Goal: Task Accomplishment & Management: Manage account settings

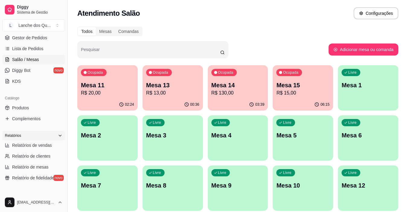
scroll to position [91, 0]
click at [34, 144] on span "Relatórios de vendas" at bounding box center [32, 145] width 40 height 6
select select "ALL"
select select "0"
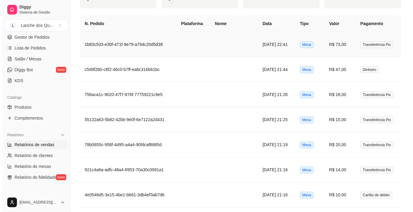
scroll to position [332, 0]
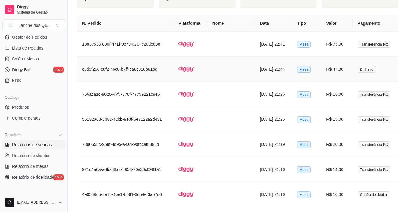
click at [351, 68] on td "R$ 47,00" at bounding box center [336, 69] width 31 height 25
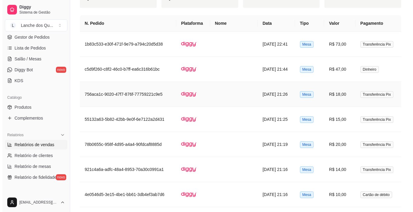
scroll to position [302, 0]
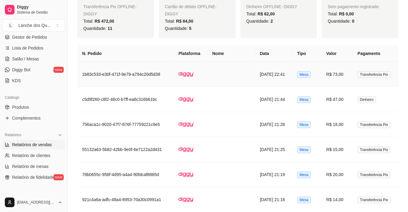
click at [341, 81] on td "R$ 73,00" at bounding box center [336, 74] width 31 height 25
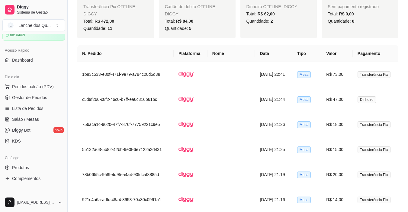
scroll to position [0, 0]
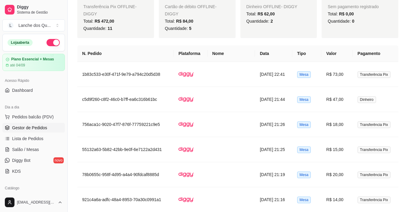
click at [28, 129] on span "Gestor de Pedidos" at bounding box center [29, 128] width 35 height 6
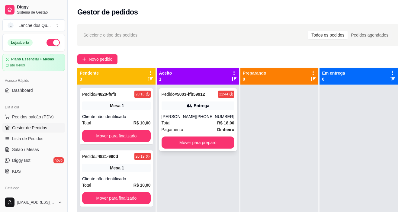
click at [201, 147] on button "Mover para preparo" at bounding box center [198, 143] width 73 height 12
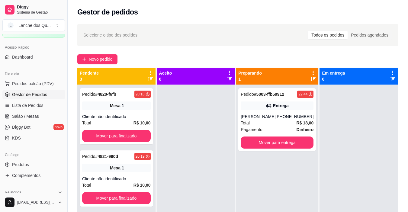
scroll to position [60, 0]
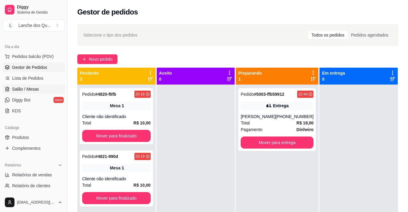
click at [26, 87] on span "Salão / Mesas" at bounding box center [25, 89] width 27 height 6
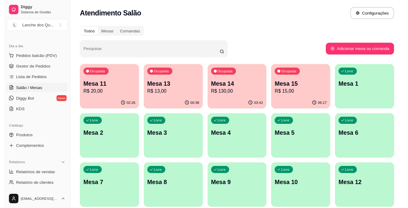
scroll to position [91, 0]
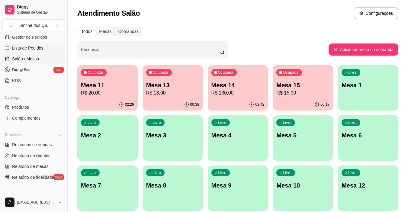
click at [16, 48] on span "Lista de Pedidos" at bounding box center [27, 48] width 31 height 6
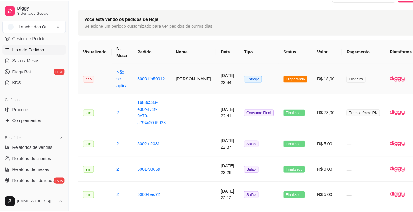
scroll to position [30, 0]
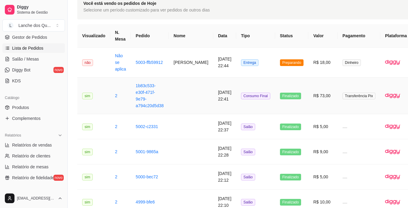
click at [309, 96] on td "R$ 73,00" at bounding box center [323, 95] width 29 height 37
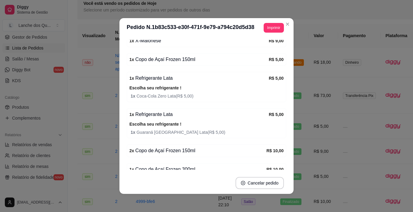
scroll to position [156, 0]
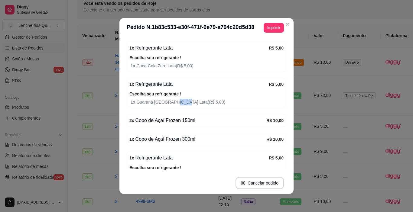
drag, startPoint x: 168, startPoint y: 98, endPoint x: 179, endPoint y: 99, distance: 11.2
click at [179, 98] on div "Escolha seu refrigerante ! 1 x Guaraná Antarctica Lata ( R$ 5,00 )" at bounding box center [206, 97] width 154 height 15
click at [182, 99] on span "1 x Guaraná [GEOGRAPHIC_DATA] Lata ( R$ 5,00 )" at bounding box center [207, 102] width 153 height 7
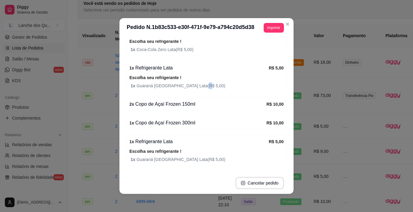
scroll to position [186, 0]
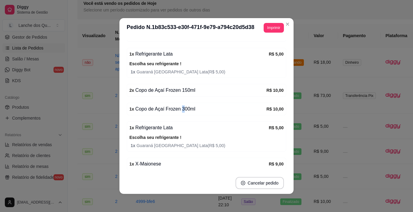
drag, startPoint x: 178, startPoint y: 111, endPoint x: 192, endPoint y: 112, distance: 13.9
click at [189, 111] on div "1 x Copo de Açaí Frozen 300ml" at bounding box center [197, 108] width 137 height 7
click at [193, 112] on div "1 x Copo de Açaí Frozen 300ml" at bounding box center [197, 108] width 137 height 7
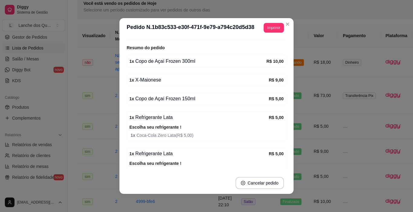
scroll to position [91, 0]
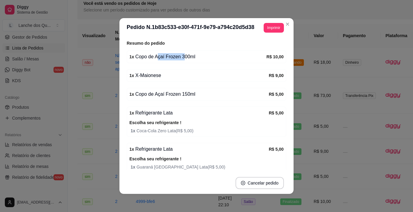
drag, startPoint x: 153, startPoint y: 57, endPoint x: 188, endPoint y: 57, distance: 34.7
click at [188, 57] on div "1 x Copo de Açaí Frozen 300ml" at bounding box center [197, 56] width 137 height 7
drag, startPoint x: 146, startPoint y: 77, endPoint x: 188, endPoint y: 77, distance: 41.7
click at [181, 76] on div "1 x X-Maionese" at bounding box center [198, 75] width 139 height 7
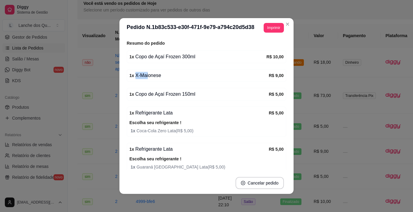
click at [188, 77] on div "1 x X-Maionese" at bounding box center [198, 75] width 139 height 7
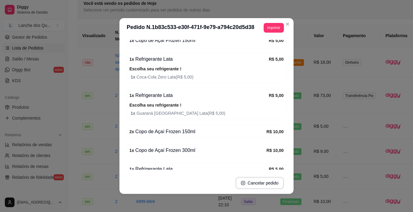
scroll to position [151, 0]
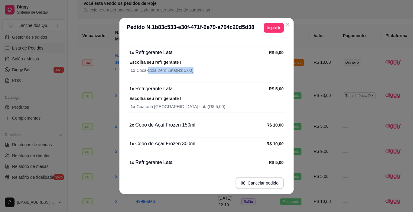
click at [196, 71] on span "1 x Coca-Cola Zero Lata ( R$ 5,00 )" at bounding box center [207, 70] width 153 height 7
click at [197, 71] on span "1 x Coca-Cola Zero Lata ( R$ 5,00 )" at bounding box center [207, 70] width 153 height 7
drag, startPoint x: 154, startPoint y: 106, endPoint x: 201, endPoint y: 107, distance: 46.8
click at [201, 107] on span "1 x Guaraná [GEOGRAPHIC_DATA] Lata ( R$ 5,00 )" at bounding box center [207, 106] width 153 height 7
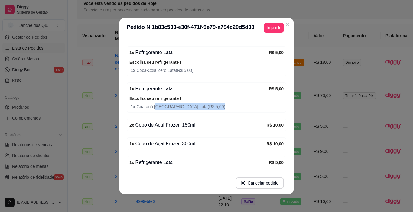
click at [201, 107] on span "1 x Guaraná [GEOGRAPHIC_DATA] Lata ( R$ 5,00 )" at bounding box center [207, 106] width 153 height 7
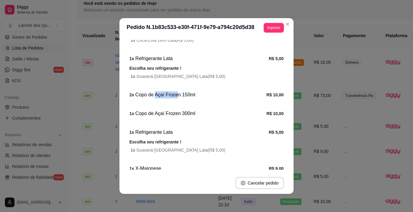
drag, startPoint x: 152, startPoint y: 94, endPoint x: 194, endPoint y: 94, distance: 42.0
click at [193, 94] on div "2 x Copo de Açaí Frozen 150ml" at bounding box center [197, 94] width 137 height 7
click at [194, 94] on div "2 x Copo de Açaí Frozen 150ml" at bounding box center [197, 94] width 137 height 7
drag, startPoint x: 166, startPoint y: 110, endPoint x: 248, endPoint y: 112, distance: 81.9
click at [241, 112] on div "1 x Copo de Açaí Frozen 300ml R$ 10,00" at bounding box center [207, 113] width 160 height 13
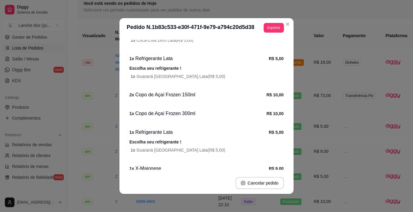
click at [249, 112] on div "1 x Copo de Açaí Frozen 300ml" at bounding box center [197, 113] width 137 height 7
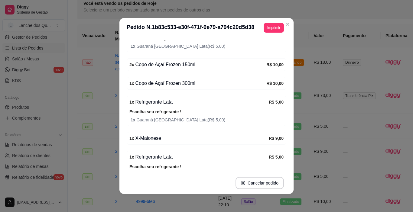
click at [196, 116] on div "Escolha seu refrigerante ! 1 x Guaraná Antarctica Lata ( R$ 5,00 )" at bounding box center [206, 115] width 154 height 15
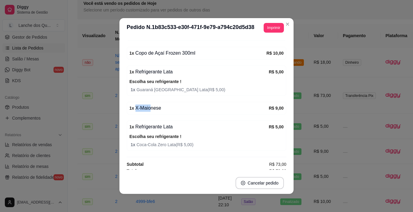
drag, startPoint x: 148, startPoint y: 110, endPoint x: 188, endPoint y: 109, distance: 39.6
click at [174, 109] on div "1 x X-Maionese" at bounding box center [198, 108] width 139 height 7
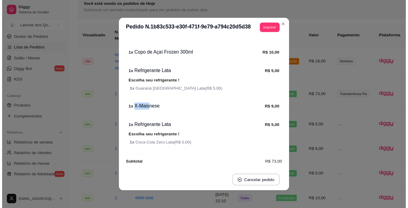
scroll to position [246, 0]
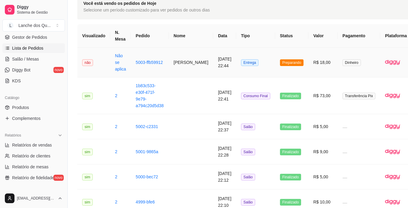
click at [313, 65] on td "R$ 18,00" at bounding box center [323, 62] width 29 height 30
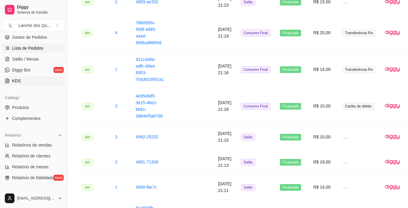
scroll to position [30, 0]
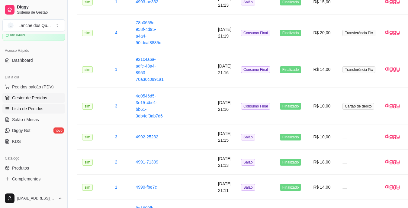
click at [20, 97] on span "Gestor de Pedidos" at bounding box center [29, 98] width 35 height 6
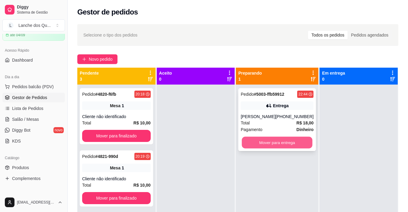
click at [294, 144] on button "Mover para entrega" at bounding box center [277, 143] width 71 height 12
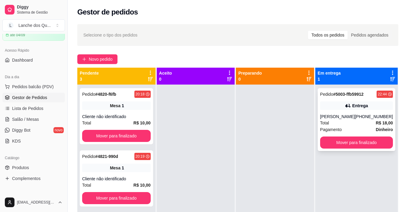
click at [373, 109] on div "Entrega" at bounding box center [356, 106] width 73 height 8
click at [376, 121] on strong "R$ 18,00" at bounding box center [384, 123] width 17 height 5
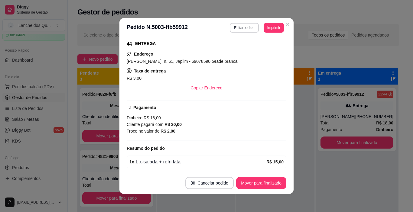
scroll to position [118, 0]
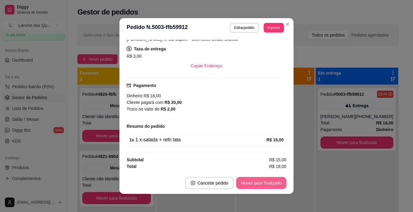
click at [265, 179] on button "Mover para finalizado" at bounding box center [261, 183] width 50 height 12
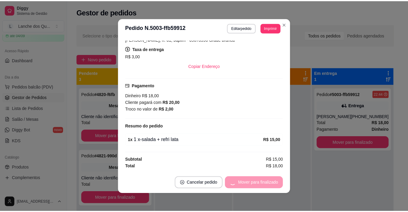
scroll to position [104, 0]
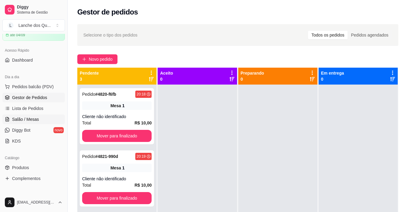
click at [32, 123] on link "Salão / Mesas" at bounding box center [33, 120] width 63 height 10
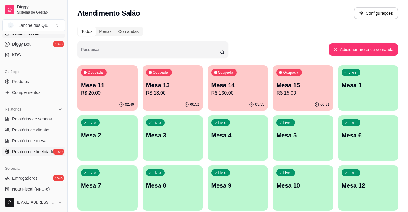
scroll to position [121, 0]
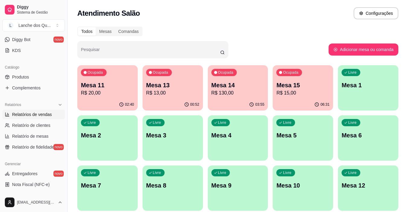
click at [33, 114] on span "Relatórios de vendas" at bounding box center [32, 114] width 40 height 6
select select "ALL"
select select "0"
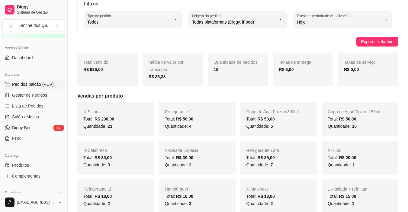
scroll to position [30, 0]
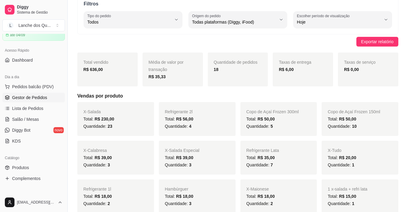
click at [35, 98] on span "Gestor de Pedidos" at bounding box center [29, 98] width 35 height 6
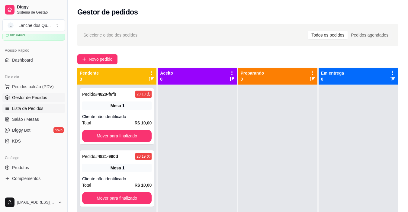
click at [34, 111] on span "Lista de Pedidos" at bounding box center [27, 108] width 31 height 6
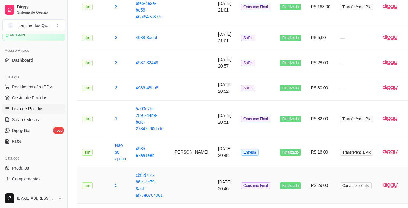
scroll to position [802, 0]
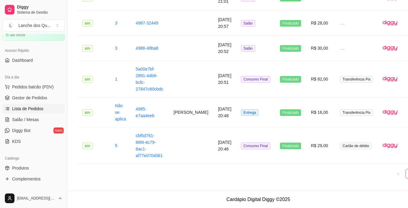
click at [399, 173] on ul "1 2" at bounding box center [258, 174] width 362 height 10
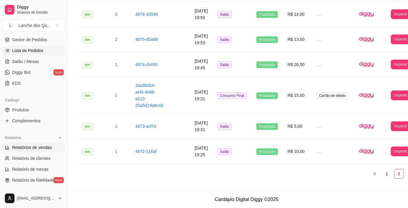
scroll to position [91, 0]
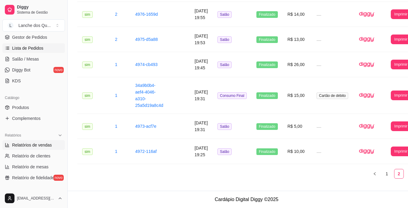
click at [26, 144] on span "Relatórios de vendas" at bounding box center [32, 145] width 40 height 6
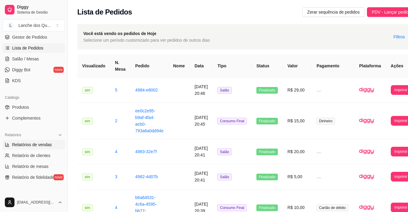
select select "ALL"
select select "0"
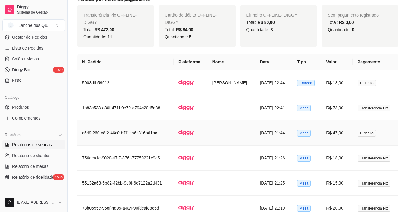
scroll to position [363, 0]
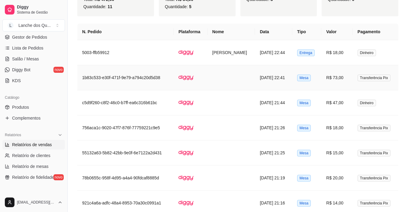
click at [350, 103] on td "R$ 47,00" at bounding box center [336, 102] width 31 height 25
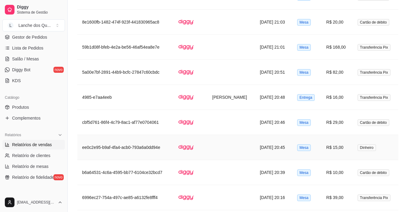
scroll to position [604, 0]
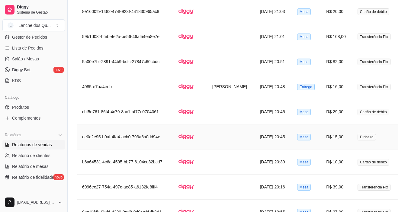
click at [356, 134] on td "Dinheiro" at bounding box center [376, 136] width 46 height 25
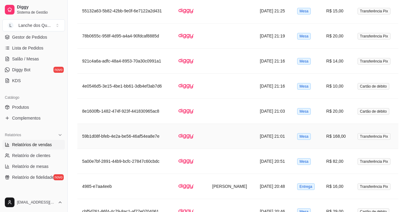
scroll to position [354, 0]
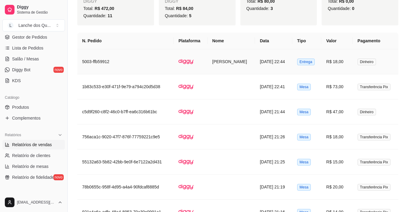
click at [338, 66] on td "R$ 18,00" at bounding box center [336, 61] width 31 height 25
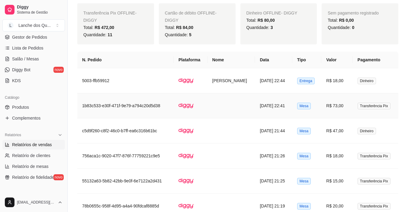
scroll to position [293, 0]
